Goal: Task Accomplishment & Management: Complete application form

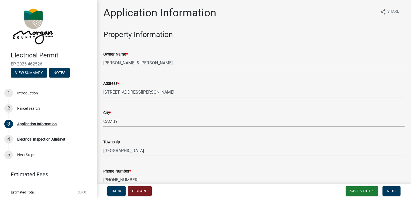
scroll to position [376, 0]
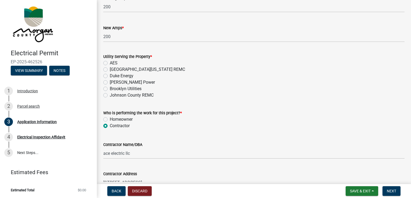
click at [110, 69] on label "[GEOGRAPHIC_DATA][US_STATE] REMC" at bounding box center [147, 69] width 75 height 6
click at [110, 69] on input "[GEOGRAPHIC_DATA][US_STATE] REMC" at bounding box center [111, 67] width 3 height 3
radio input "true"
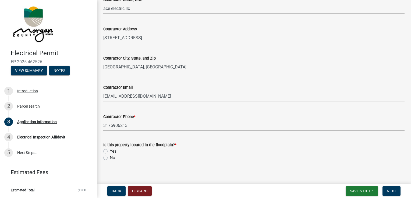
scroll to position [526, 0]
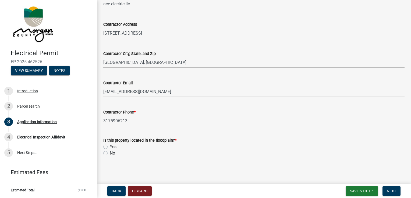
click at [110, 154] on label "No" at bounding box center [112, 153] width 5 height 6
click at [110, 154] on input "No" at bounding box center [111, 151] width 3 height 3
radio input "true"
click at [396, 192] on button "Next" at bounding box center [391, 191] width 18 height 10
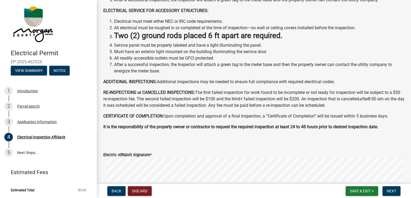
scroll to position [0, 0]
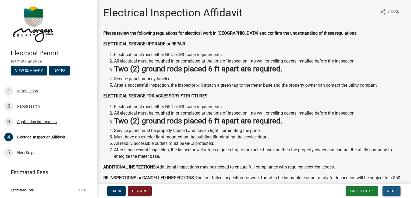
click at [392, 192] on span "Next" at bounding box center [390, 191] width 9 height 4
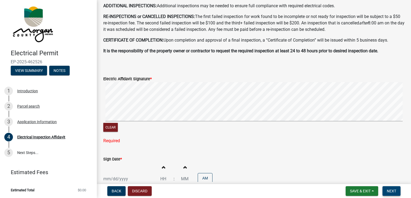
scroll to position [161, 0]
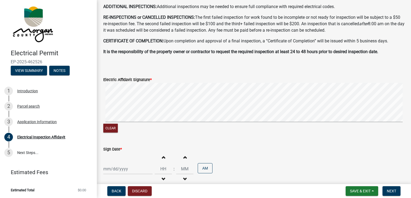
click at [107, 170] on div at bounding box center [127, 169] width 49 height 11
select select "8"
select select "2025"
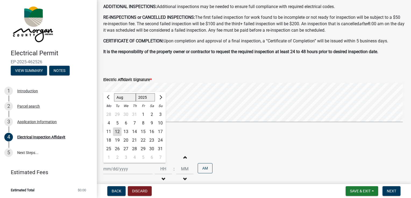
click at [116, 131] on div "12" at bounding box center [117, 132] width 9 height 9
type input "[DATE]"
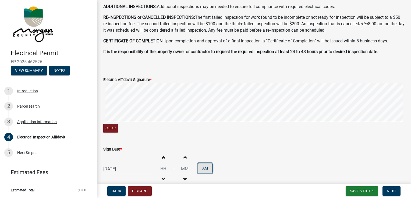
click at [206, 168] on button "AM" at bounding box center [205, 168] width 15 height 10
type input "12"
type input "00"
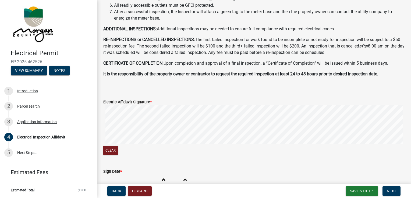
scroll to position [139, 0]
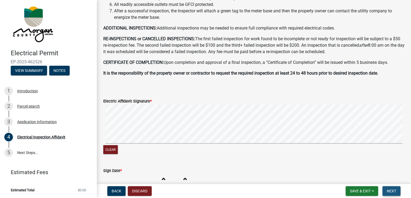
click at [389, 190] on span "Next" at bounding box center [390, 191] width 9 height 4
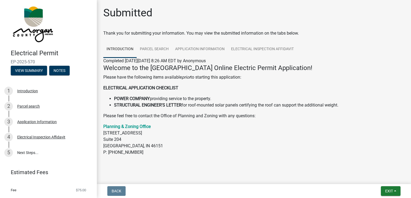
scroll to position [0, 0]
